Goal: Task Accomplishment & Management: Complete application form

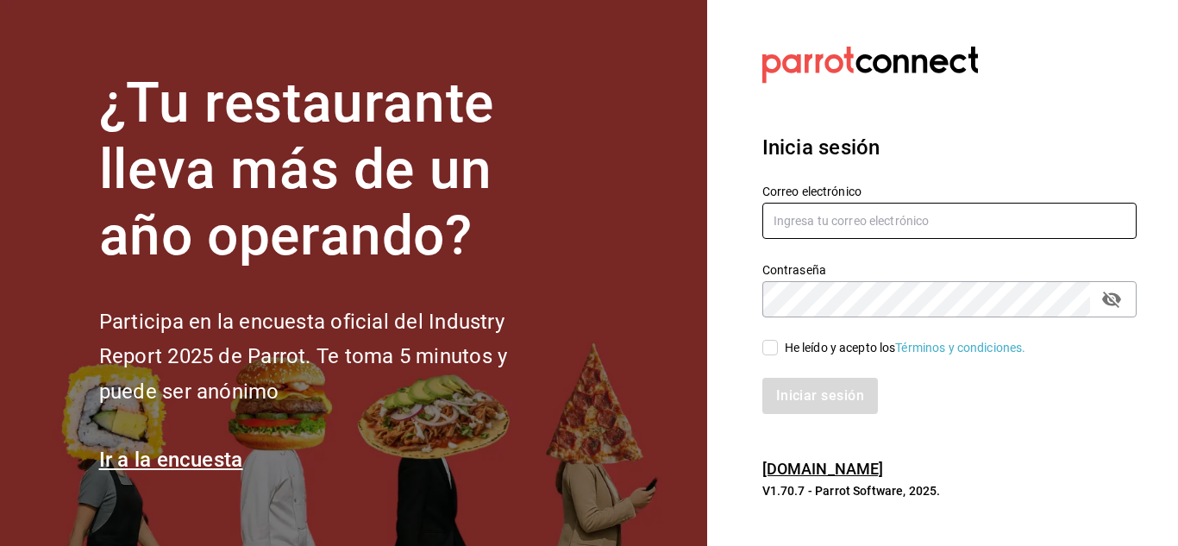
click at [869, 205] on input "text" at bounding box center [949, 221] width 374 height 36
click at [864, 214] on input "text" at bounding box center [949, 221] width 374 height 36
type input "laoctavacafe@gmail.com"
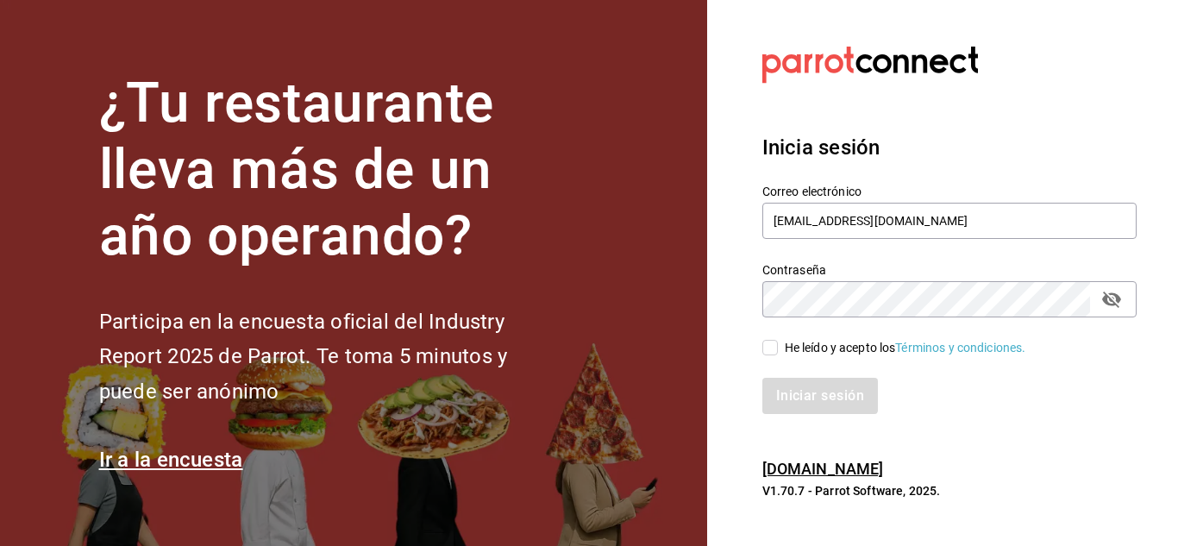
click at [768, 348] on input "He leído y acepto los Términos y condiciones." at bounding box center [770, 348] width 16 height 16
checkbox input "true"
click at [804, 389] on button "Iniciar sesión" at bounding box center [820, 396] width 117 height 36
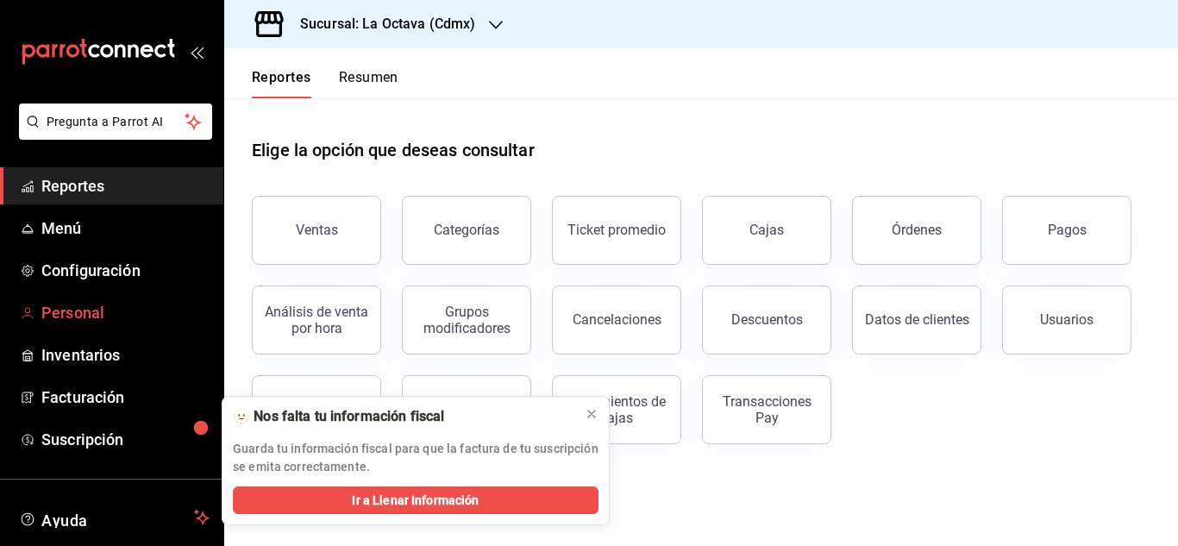
click at [79, 307] on span "Personal" at bounding box center [125, 312] width 168 height 23
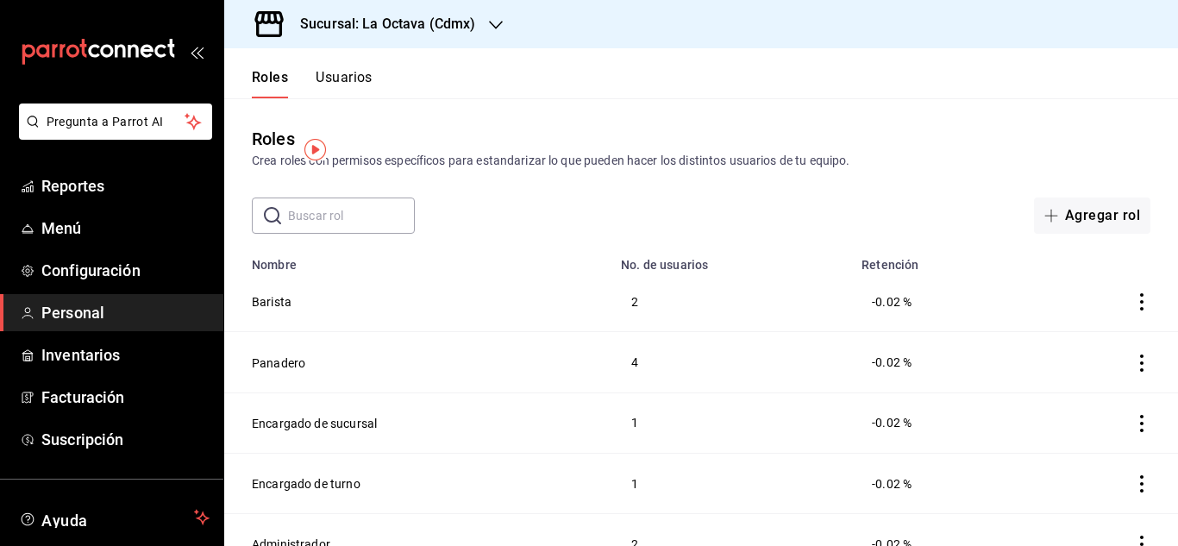
click at [353, 78] on button "Usuarios" at bounding box center [344, 83] width 57 height 29
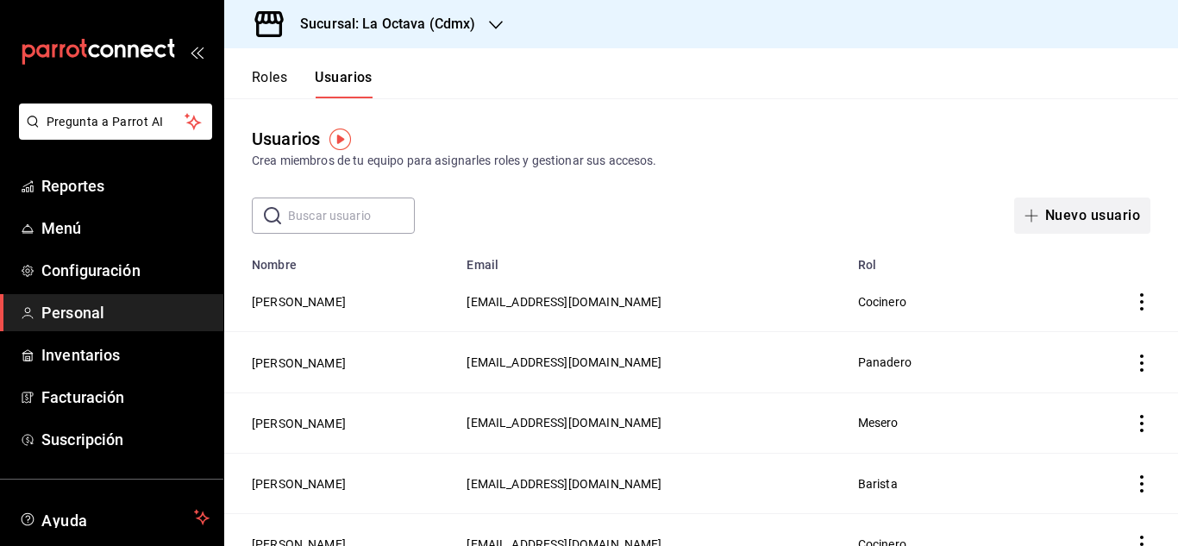
click at [1047, 228] on button "Nuevo usuario" at bounding box center [1082, 216] width 136 height 36
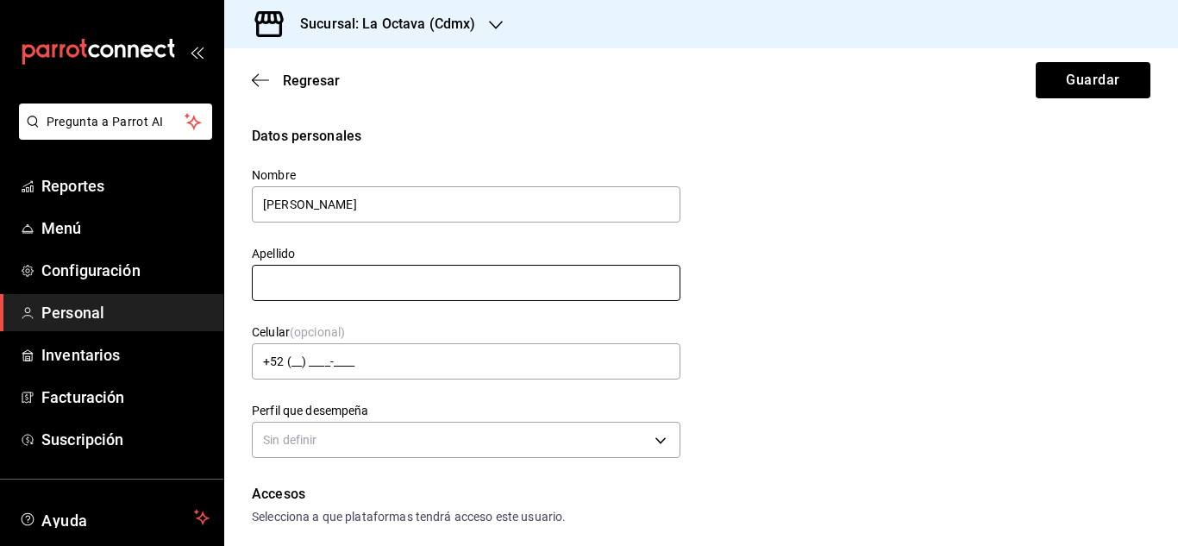
type input "Joshua"
click at [574, 279] on input "text" at bounding box center [466, 283] width 429 height 36
type input "De La Cruz"
click at [437, 458] on div "Sin definir" at bounding box center [466, 438] width 429 height 46
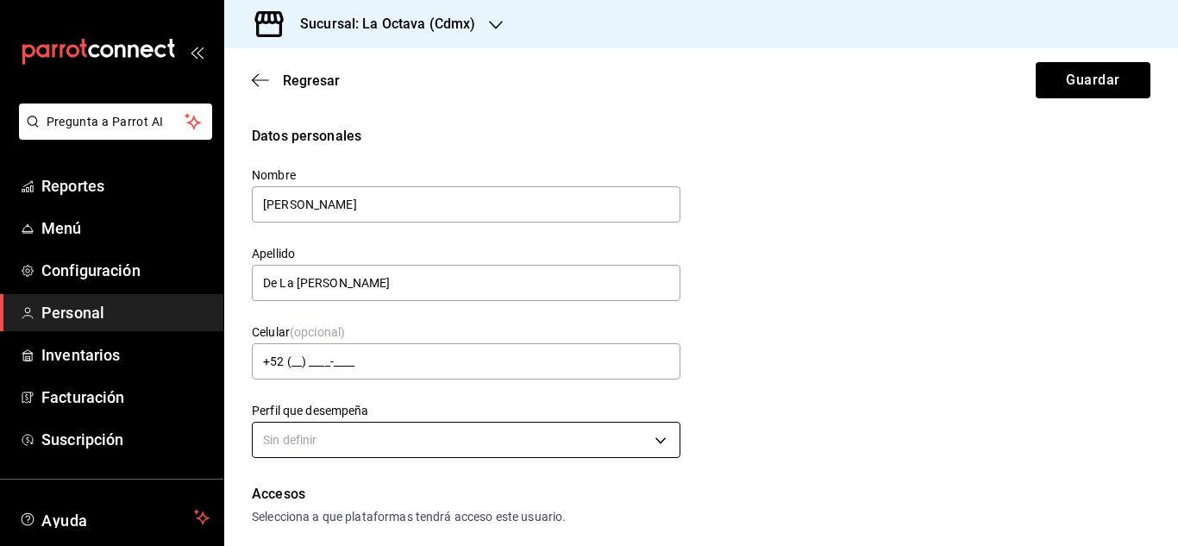
click at [427, 450] on body "Pregunta a Parrot AI Reportes Menú Configuración Personal Inventarios Facturaci…" at bounding box center [589, 273] width 1178 height 546
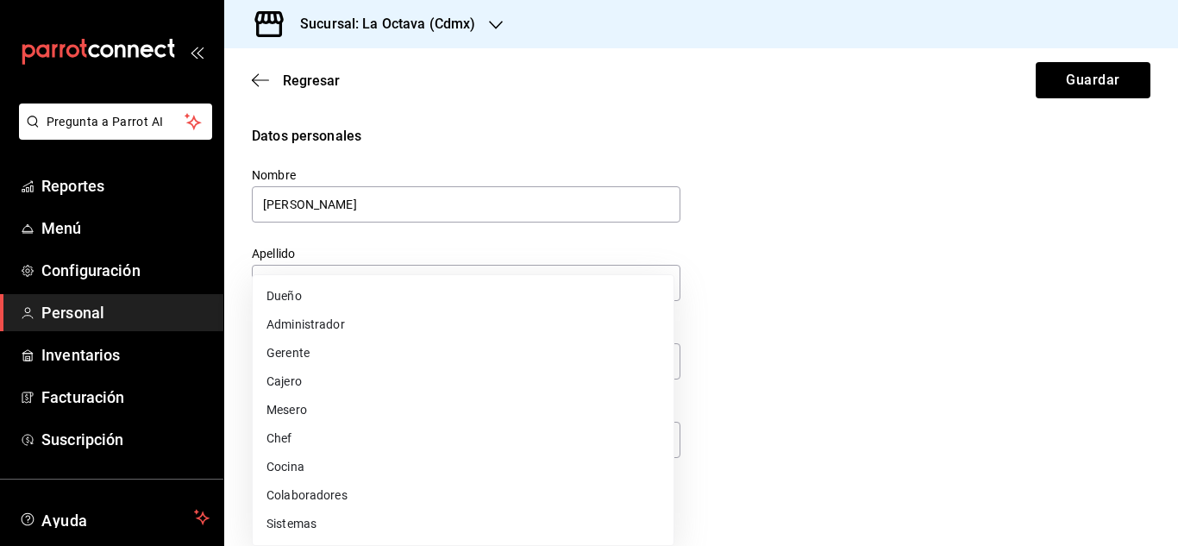
click at [335, 474] on li "Cocina" at bounding box center [463, 467] width 421 height 28
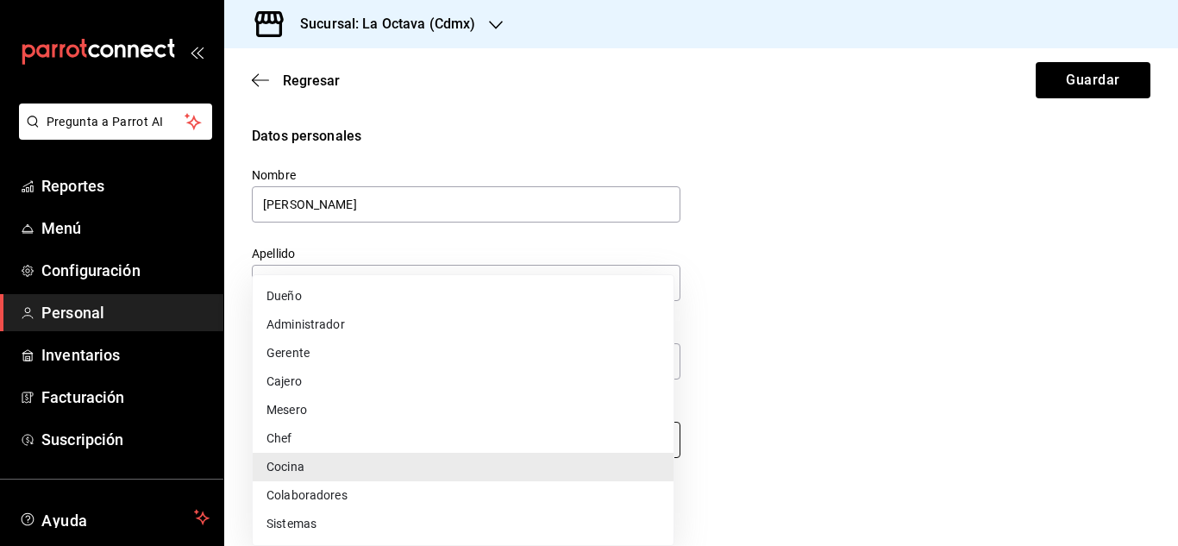
click at [620, 440] on body "Pregunta a Parrot AI Reportes Menú Configuración Personal Inventarios Facturaci…" at bounding box center [589, 273] width 1178 height 546
click at [419, 492] on li "Colaboradores" at bounding box center [463, 495] width 421 height 28
type input "STAFF"
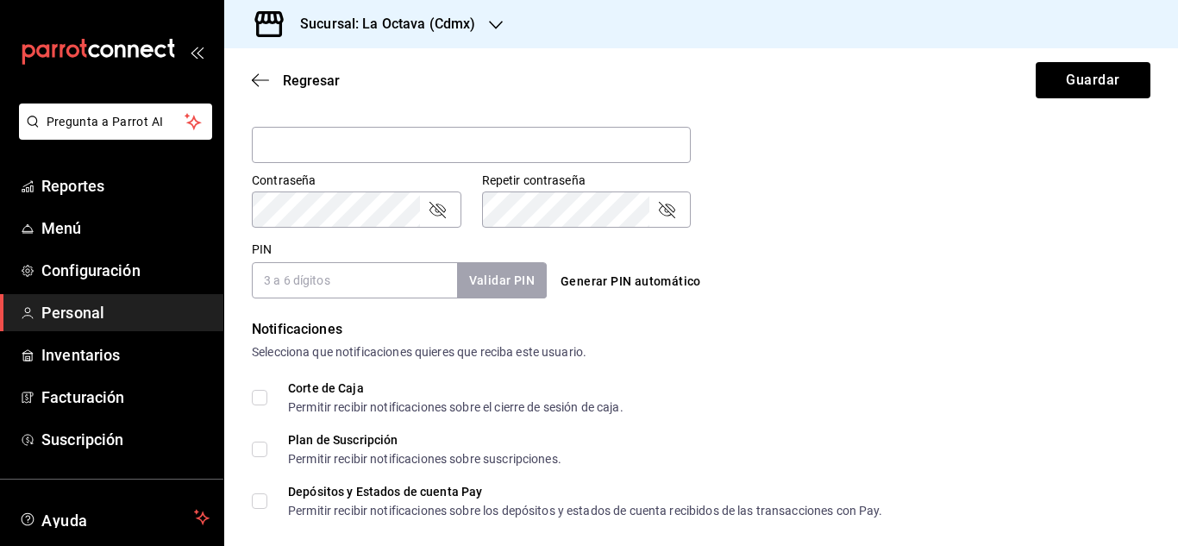
scroll to position [832, 0]
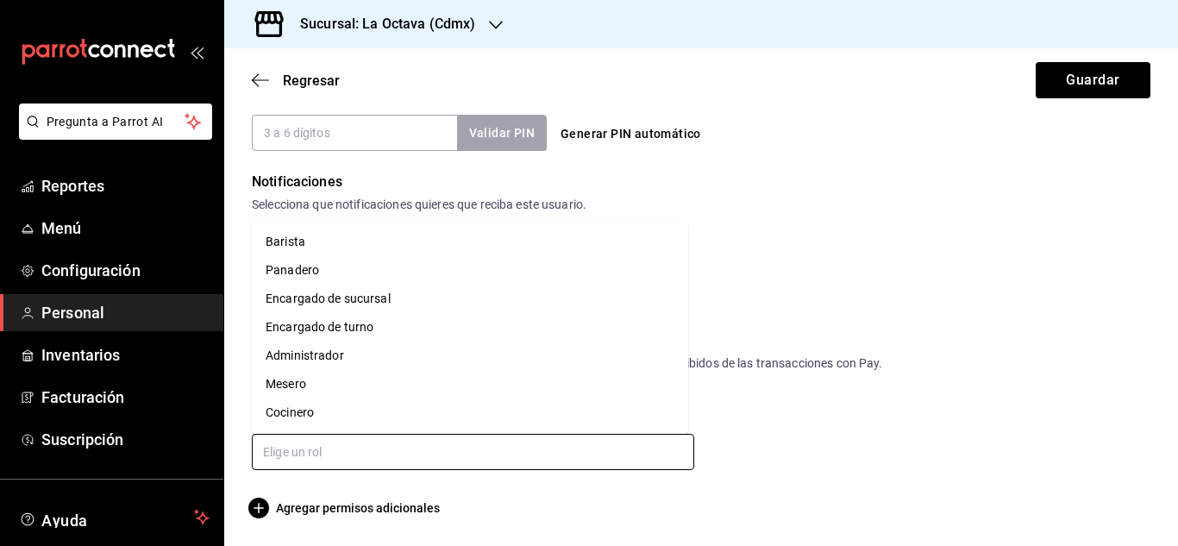
click at [521, 441] on input "text" at bounding box center [473, 452] width 442 height 36
click at [442, 373] on li "Mesero" at bounding box center [470, 384] width 436 height 28
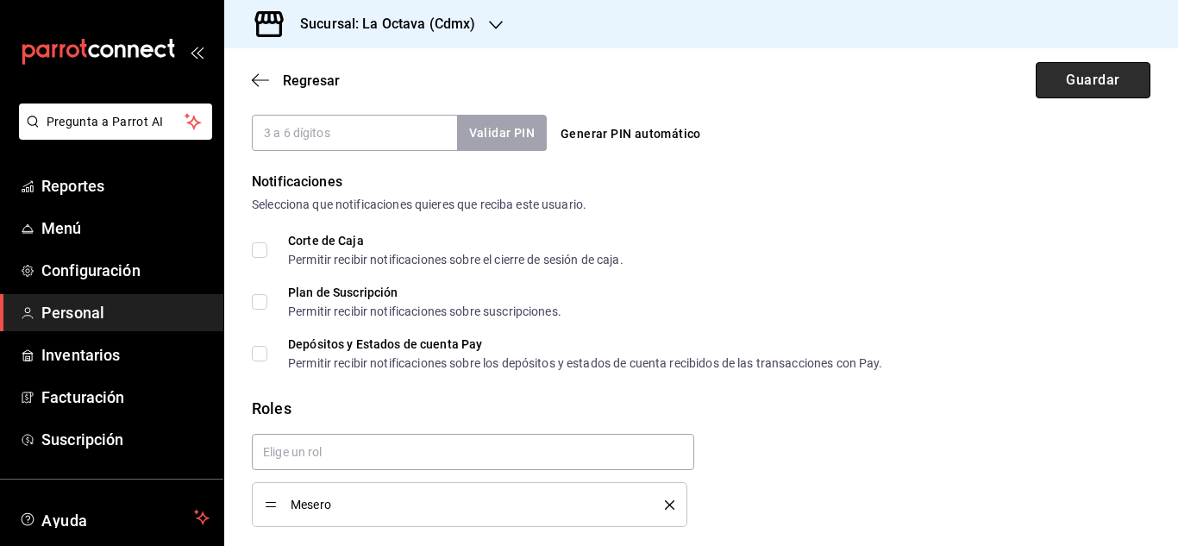
click at [1082, 85] on button "Guardar" at bounding box center [1093, 80] width 115 height 36
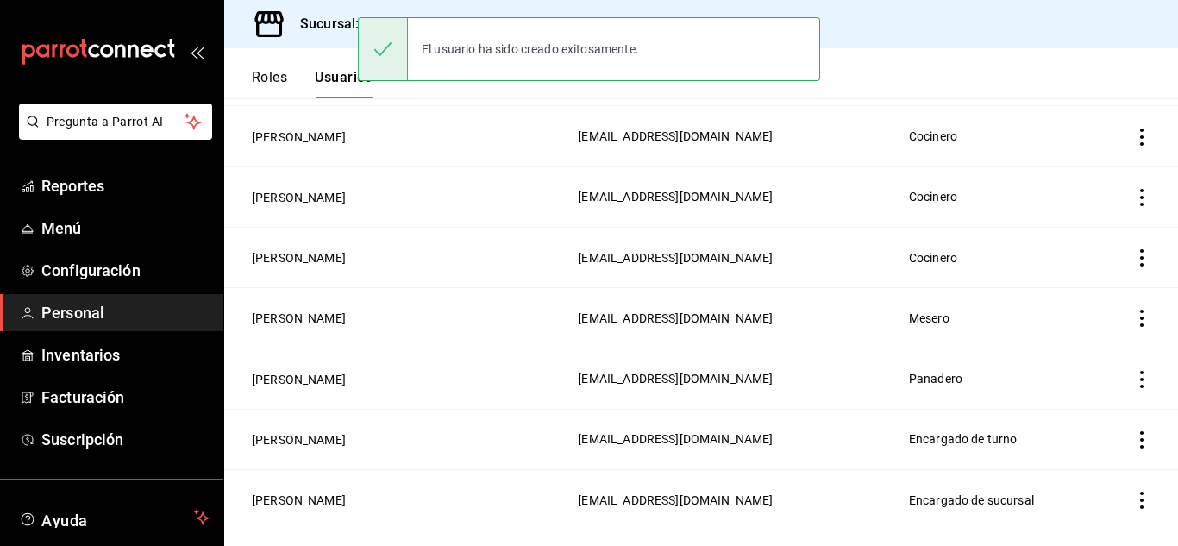
scroll to position [893, 0]
click at [58, 232] on span "Menú" at bounding box center [125, 227] width 168 height 23
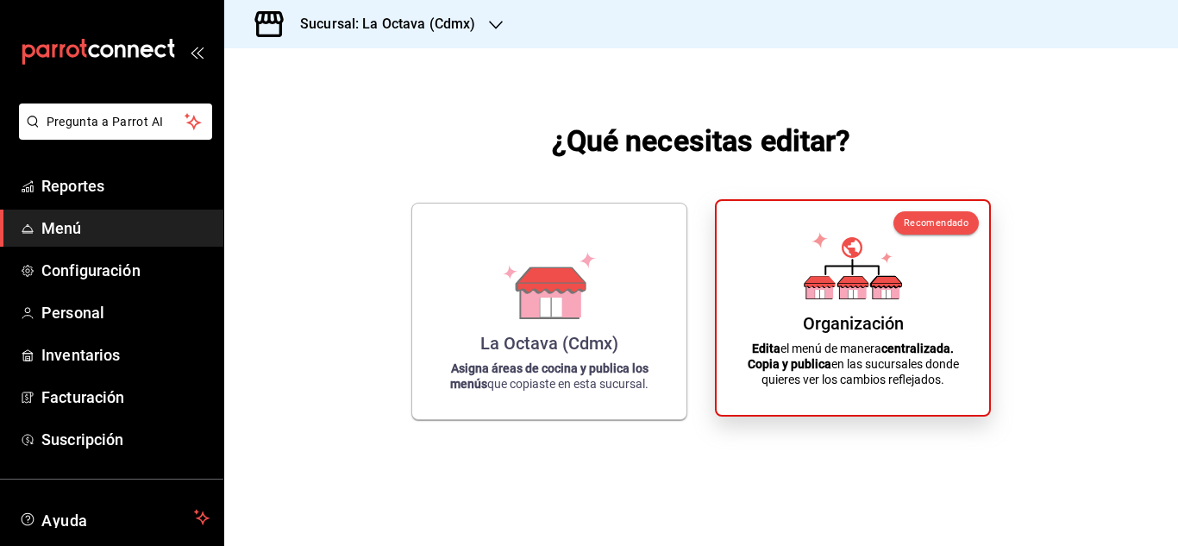
click at [854, 342] on p "Edita el menú de manera centralizada. Copia y publica en las sucursales donde q…" at bounding box center [852, 364] width 231 height 47
